Goal: Transaction & Acquisition: Purchase product/service

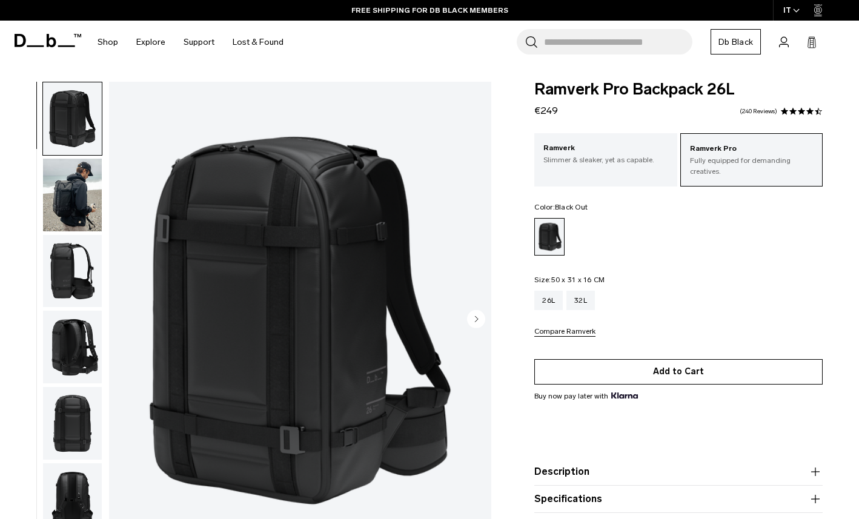
click at [684, 367] on button "Add to Cart" at bounding box center [679, 371] width 288 height 25
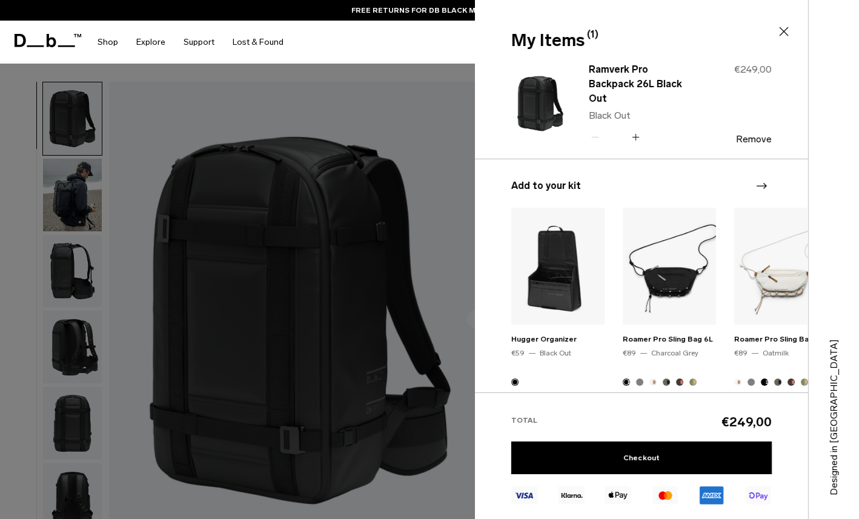
click at [790, 24] on icon at bounding box center [784, 31] width 15 height 15
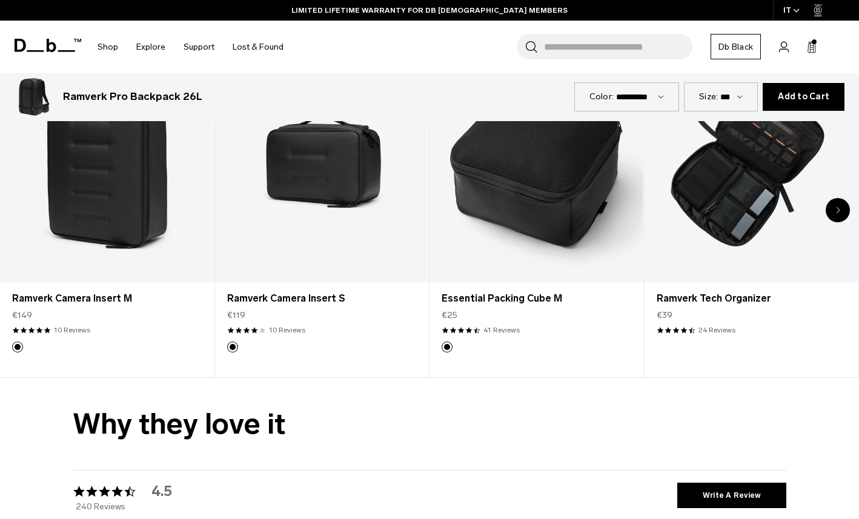
scroll to position [2089, 0]
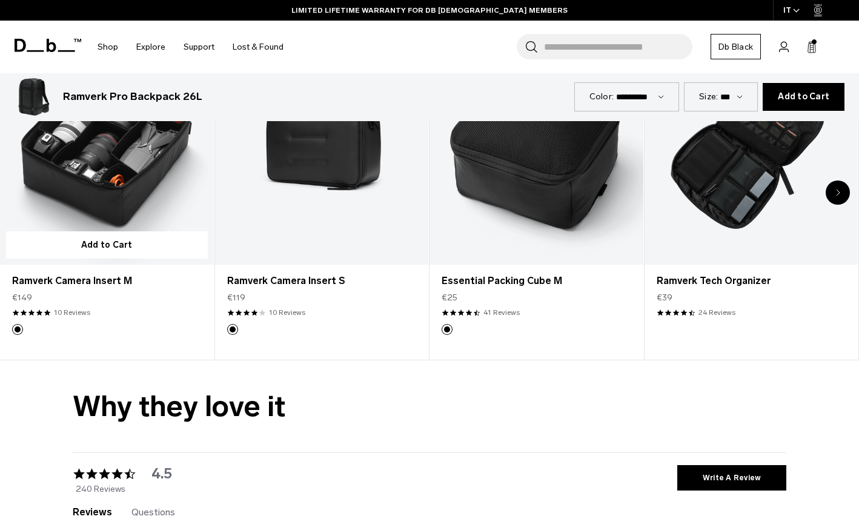
click at [115, 205] on link "Ramverk Camera Insert M" at bounding box center [107, 147] width 214 height 238
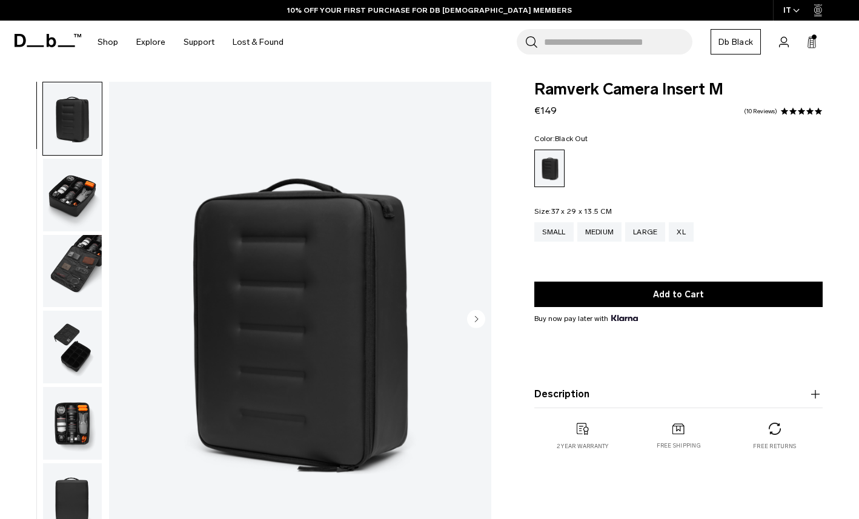
click at [75, 197] on img "button" at bounding box center [72, 195] width 59 height 73
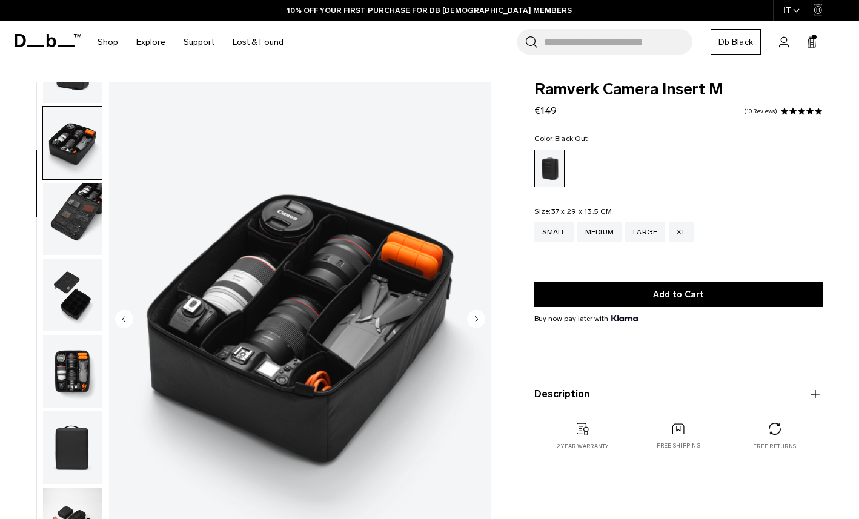
scroll to position [53, 0]
click at [72, 236] on img "button" at bounding box center [72, 218] width 59 height 73
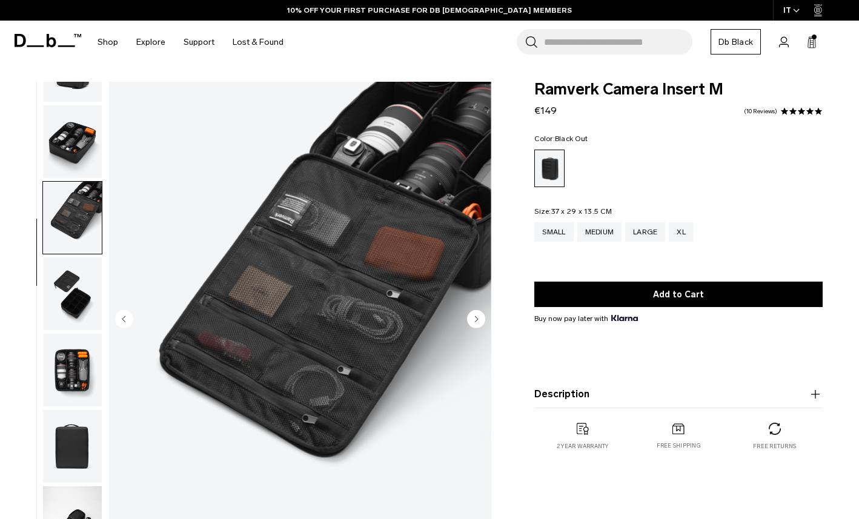
click at [68, 267] on img "button" at bounding box center [72, 294] width 59 height 73
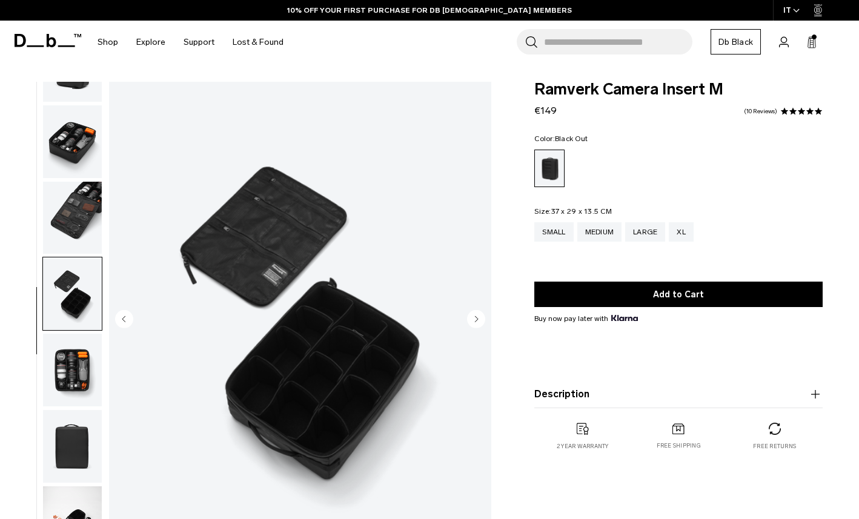
click at [58, 361] on img "button" at bounding box center [72, 370] width 59 height 73
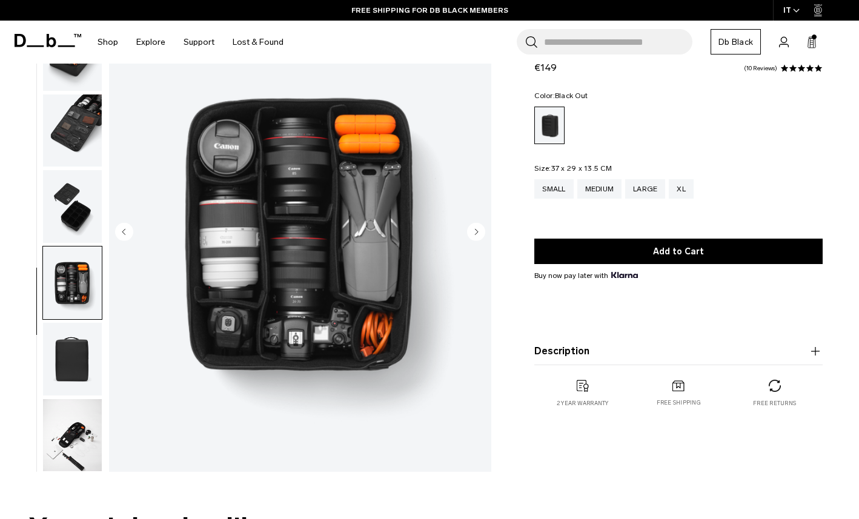
scroll to position [67, 0]
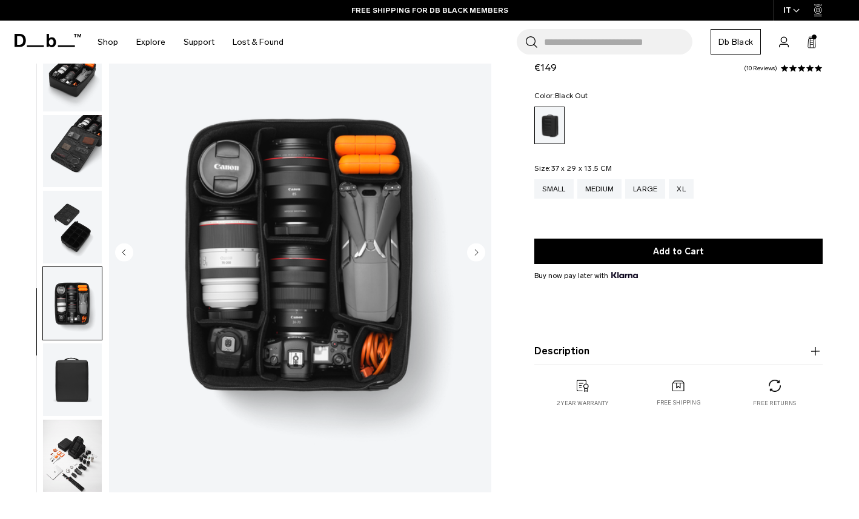
click at [72, 405] on img "button" at bounding box center [72, 380] width 59 height 73
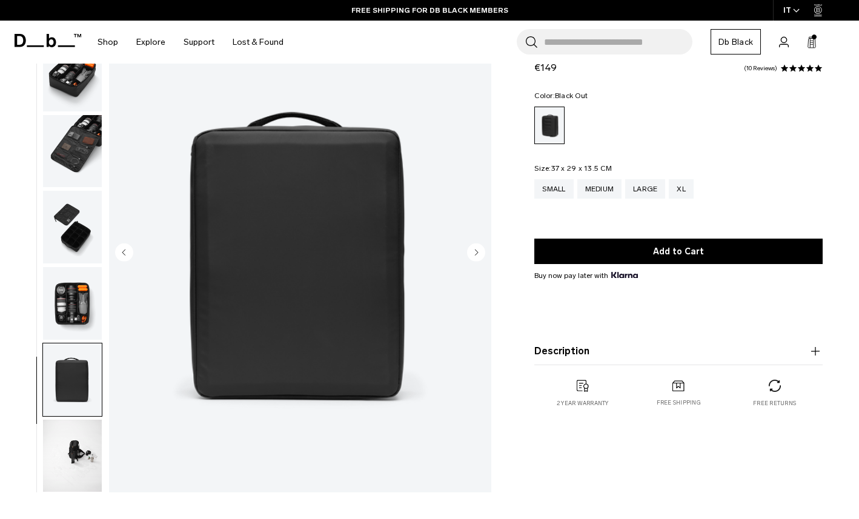
drag, startPoint x: 71, startPoint y: 443, endPoint x: 85, endPoint y: 444, distance: 14.0
click at [71, 443] on img "button" at bounding box center [72, 456] width 59 height 73
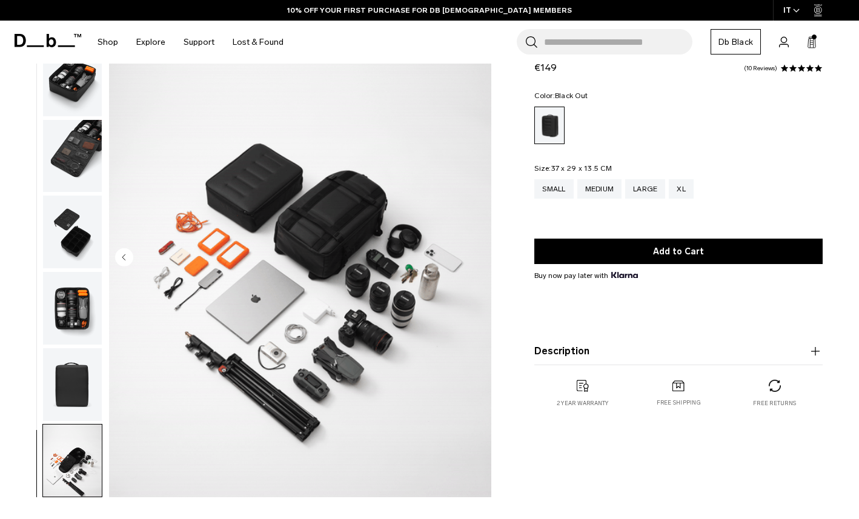
scroll to position [61, 0]
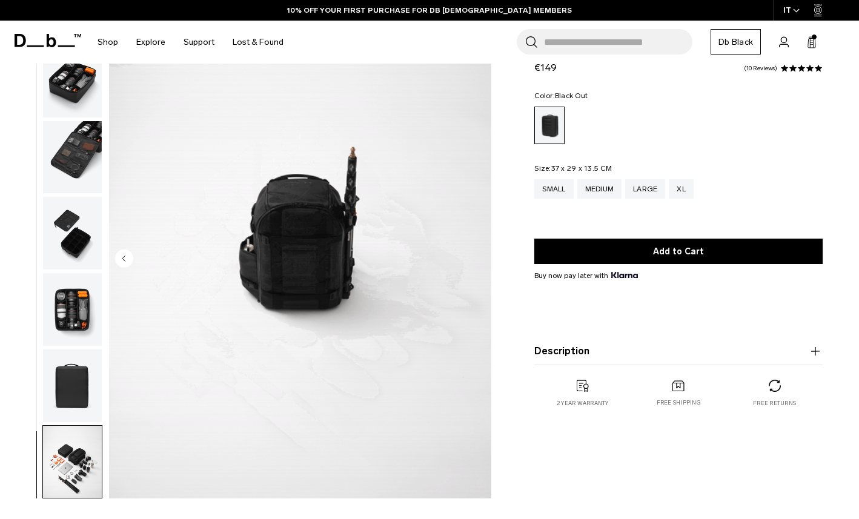
click at [619, 349] on button "Description" at bounding box center [679, 351] width 288 height 15
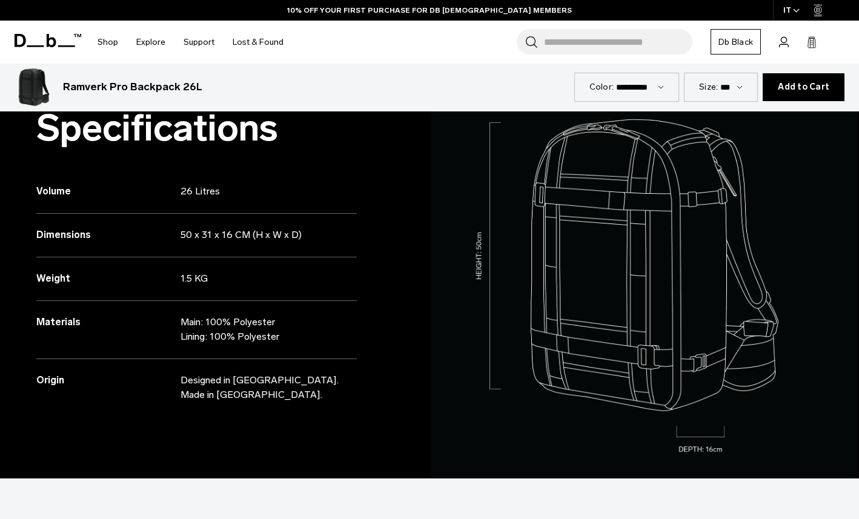
scroll to position [444, 0]
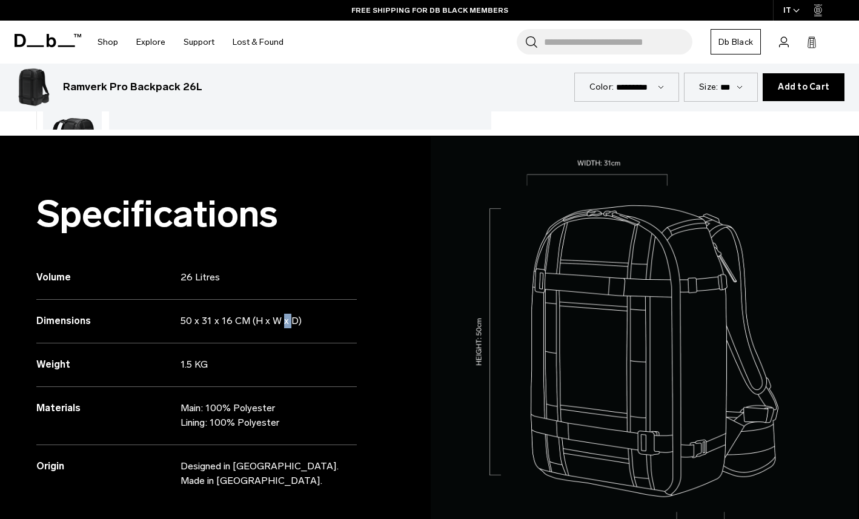
drag, startPoint x: 182, startPoint y: 322, endPoint x: 190, endPoint y: 322, distance: 8.5
click at [190, 322] on p "50 x 31 x 16 CM (H x W x D)" at bounding box center [261, 321] width 161 height 15
drag, startPoint x: 188, startPoint y: 322, endPoint x: 214, endPoint y: 322, distance: 25.5
click at [194, 322] on p "50 x 31 x 16 CM (H x W x D)" at bounding box center [261, 321] width 161 height 15
drag, startPoint x: 224, startPoint y: 324, endPoint x: 210, endPoint y: 323, distance: 14.0
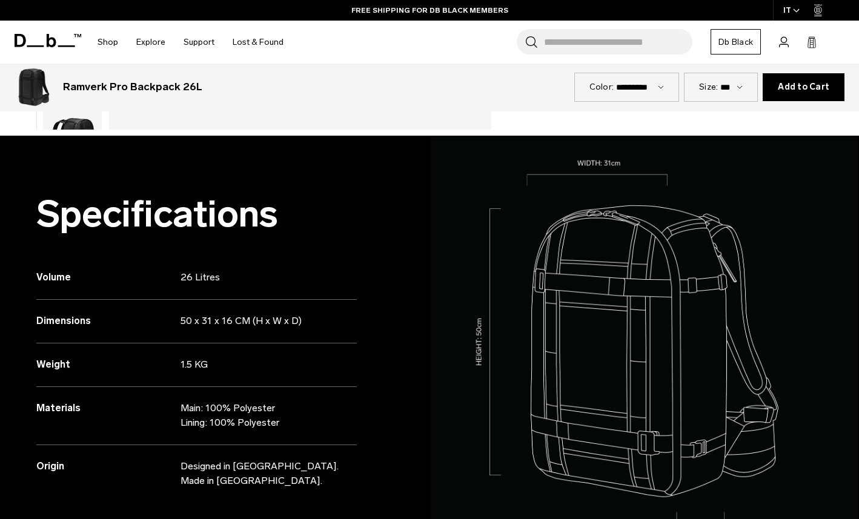
click at [218, 324] on p "50 x 31 x 16 CM (H x W x D)" at bounding box center [261, 321] width 161 height 15
click at [196, 323] on p "50 x 31 x 16 CM (H x W x D)" at bounding box center [261, 321] width 161 height 15
drag, startPoint x: 199, startPoint y: 323, endPoint x: 244, endPoint y: 327, distance: 45.6
click at [199, 323] on p "50 x 31 x 16 CM (H x W x D)" at bounding box center [261, 321] width 161 height 15
click at [221, 324] on p "50 x 31 x 16 CM (H x W x D)" at bounding box center [261, 321] width 161 height 15
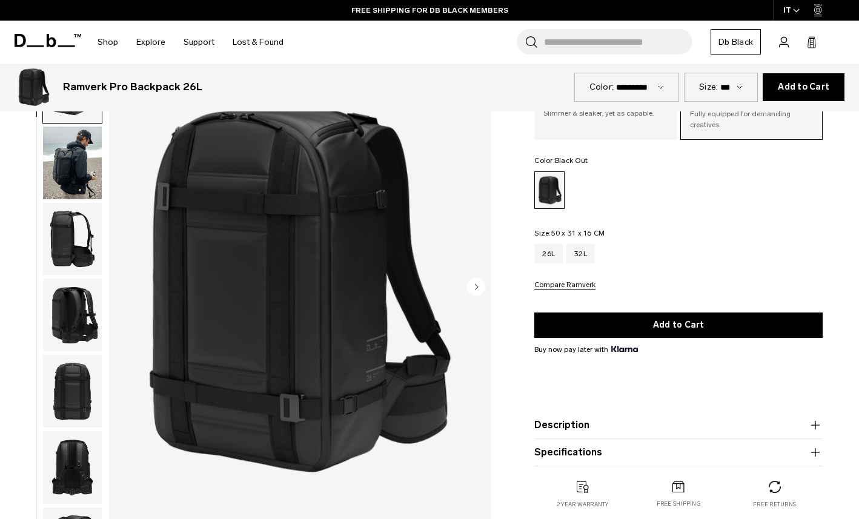
scroll to position [0, 0]
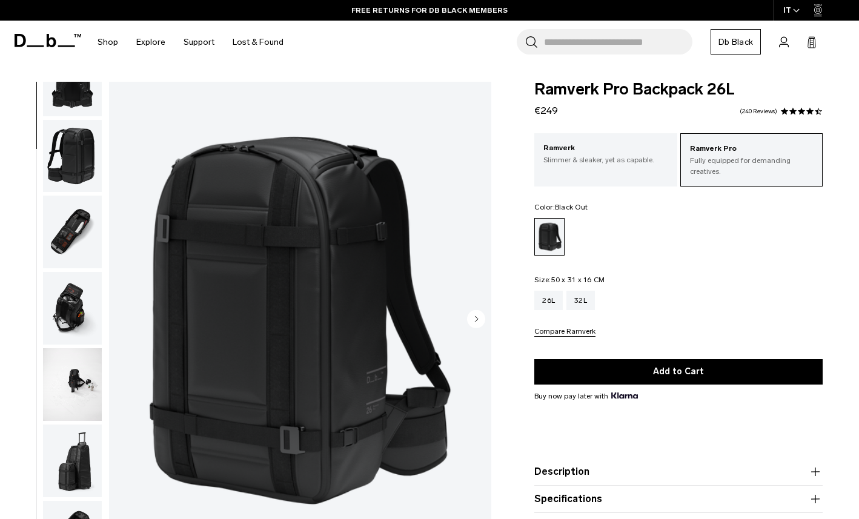
click at [69, 319] on img "button" at bounding box center [72, 308] width 59 height 73
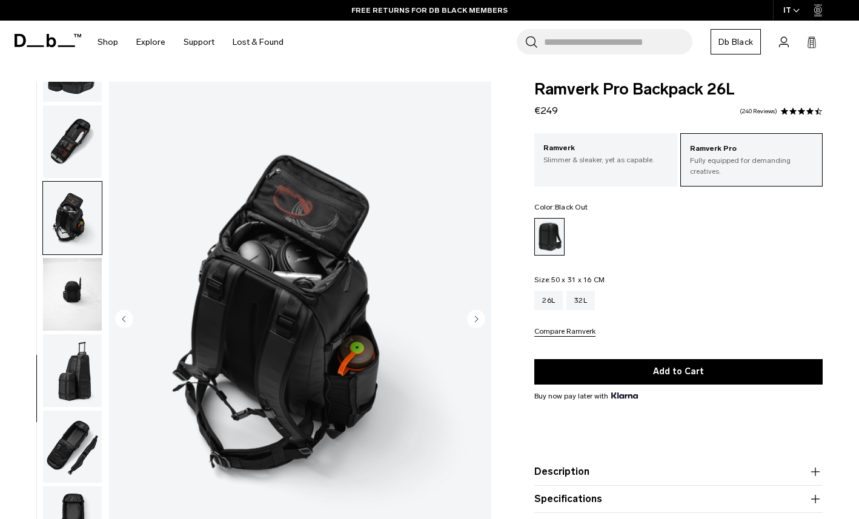
scroll to position [511, 0]
click at [71, 318] on img "button" at bounding box center [72, 294] width 59 height 73
